Goal: Task Accomplishment & Management: Use online tool/utility

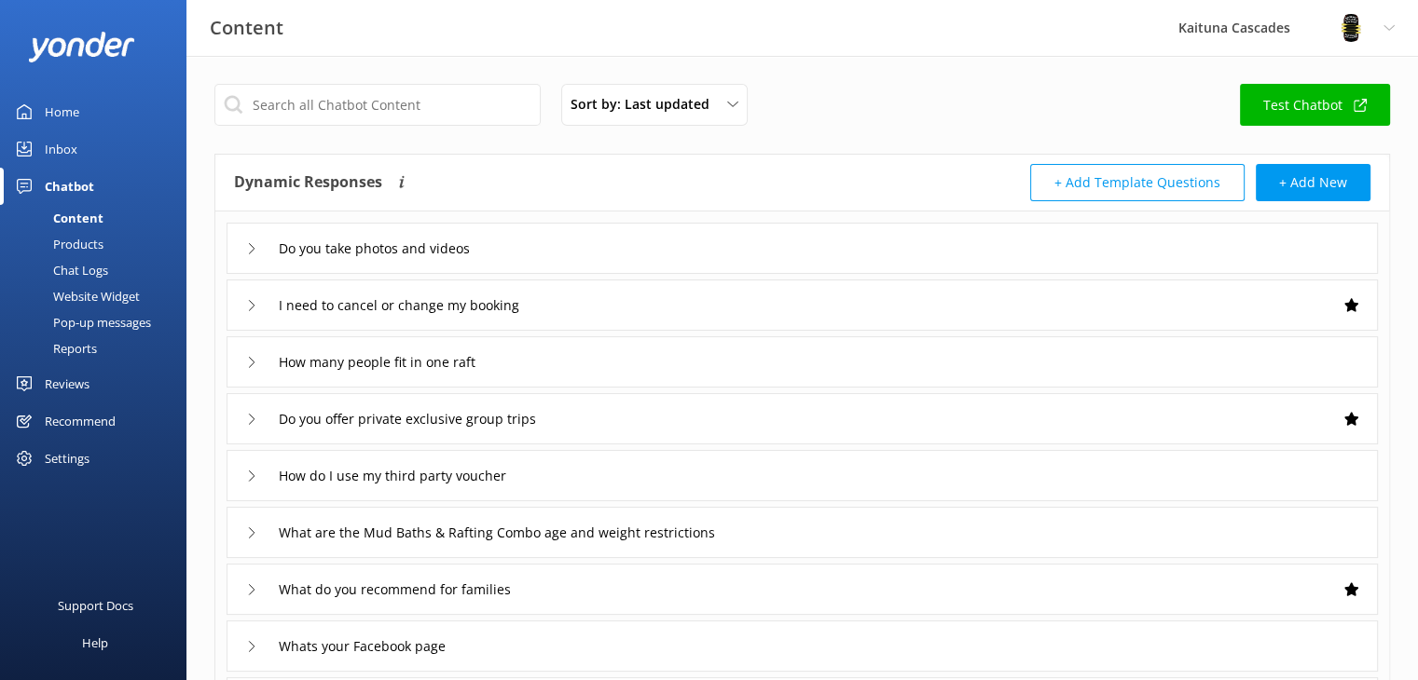
click at [43, 117] on link "Home" at bounding box center [93, 111] width 186 height 37
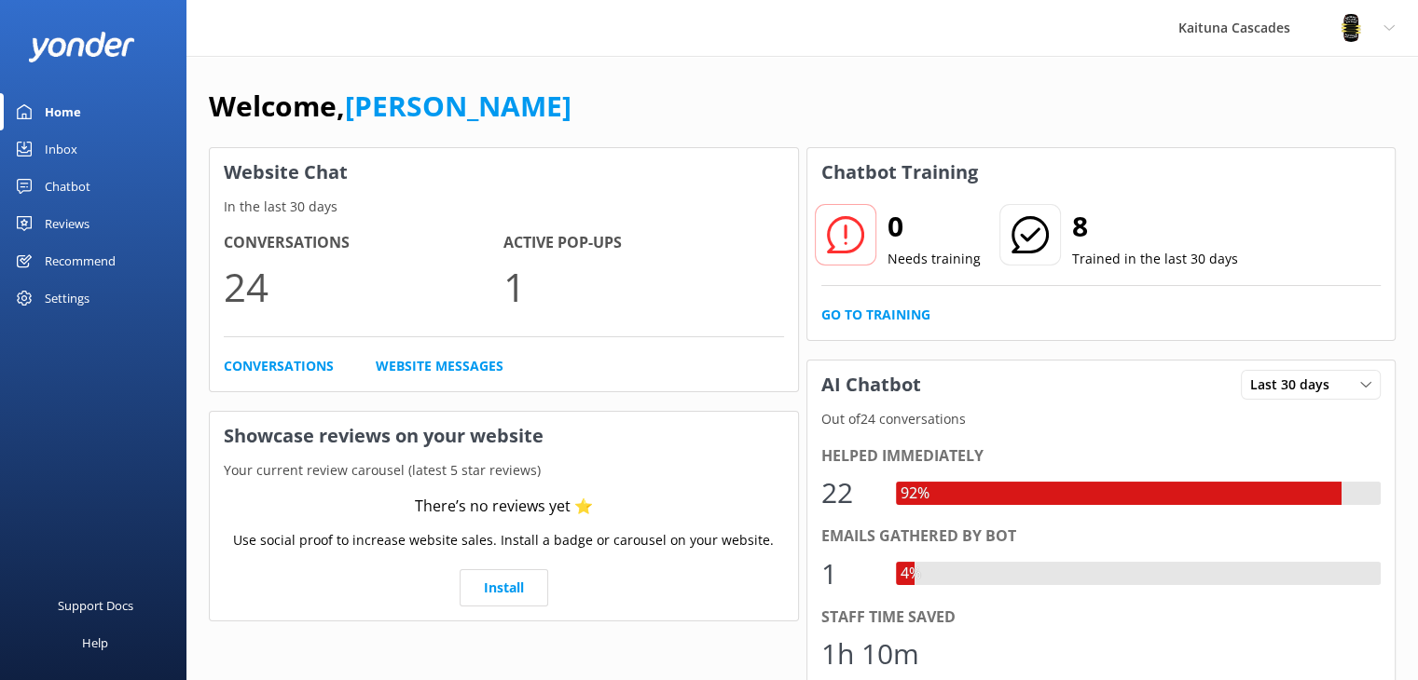
click at [418, 351] on div "Conversations 24 Active Pop-ups 1 Conversations Website Messages" at bounding box center [504, 303] width 588 height 173
click at [419, 365] on link "Website Messages" at bounding box center [440, 366] width 128 height 21
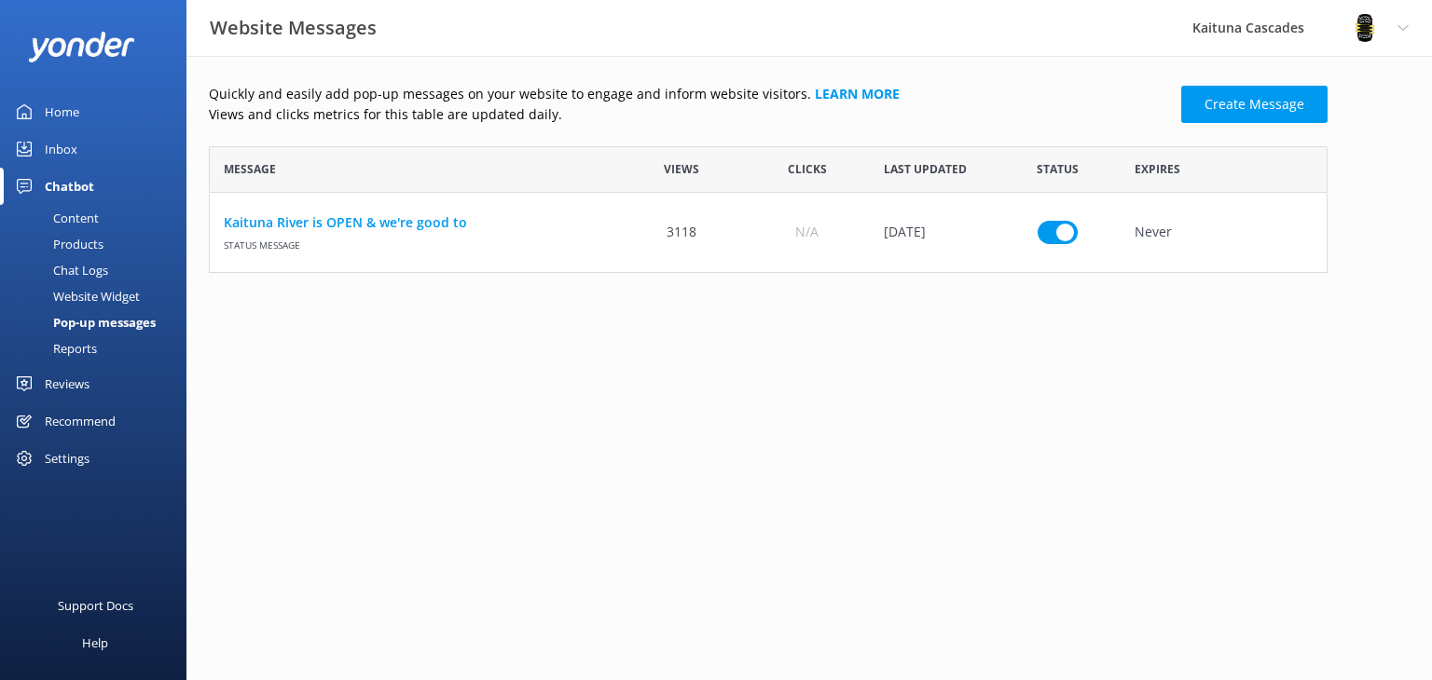
scroll to position [112, 1104]
drag, startPoint x: 699, startPoint y: 227, endPoint x: 623, endPoint y: 233, distance: 76.7
click at [634, 231] on div "3118" at bounding box center [681, 232] width 125 height 79
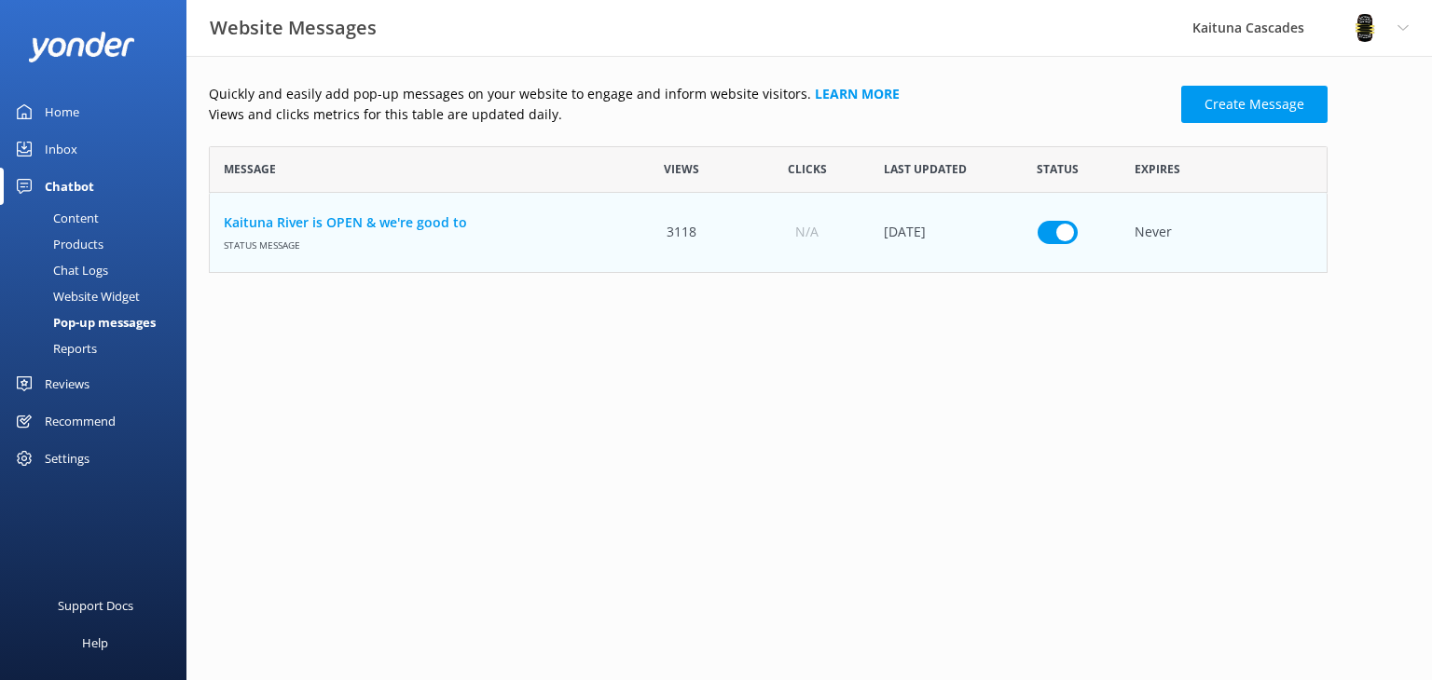
click at [697, 307] on div "Quickly and easily add pop-up messages on your website to engage and inform web…" at bounding box center [808, 183] width 1245 height 254
drag, startPoint x: 762, startPoint y: 353, endPoint x: 750, endPoint y: 355, distance: 11.3
click at [761, 353] on html "Website Messages Kaituna Cascades Profile Settings Logout Home Inbox Chatbot Co…" at bounding box center [716, 340] width 1432 height 680
